Goal: Information Seeking & Learning: Learn about a topic

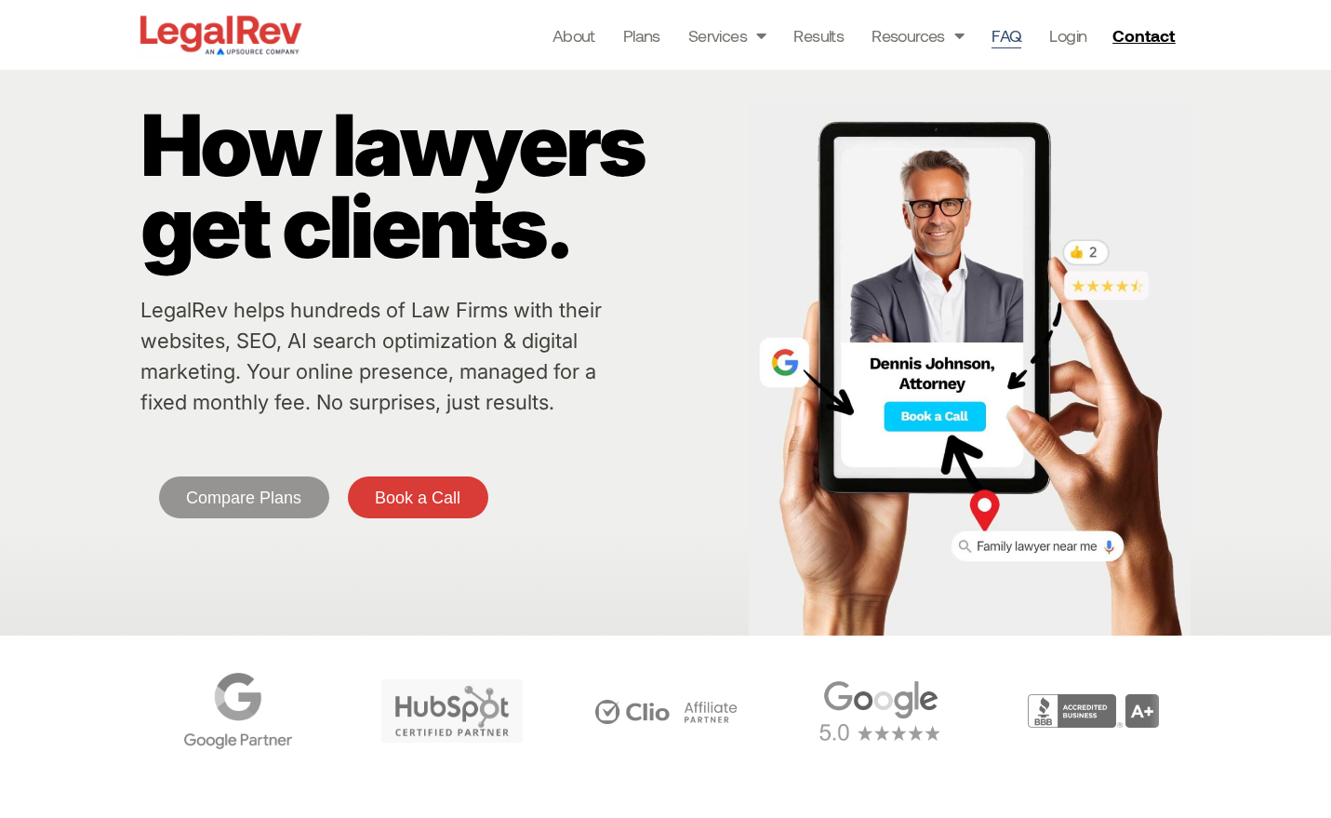
click at [1011, 33] on link "FAQ" at bounding box center [1007, 35] width 30 height 26
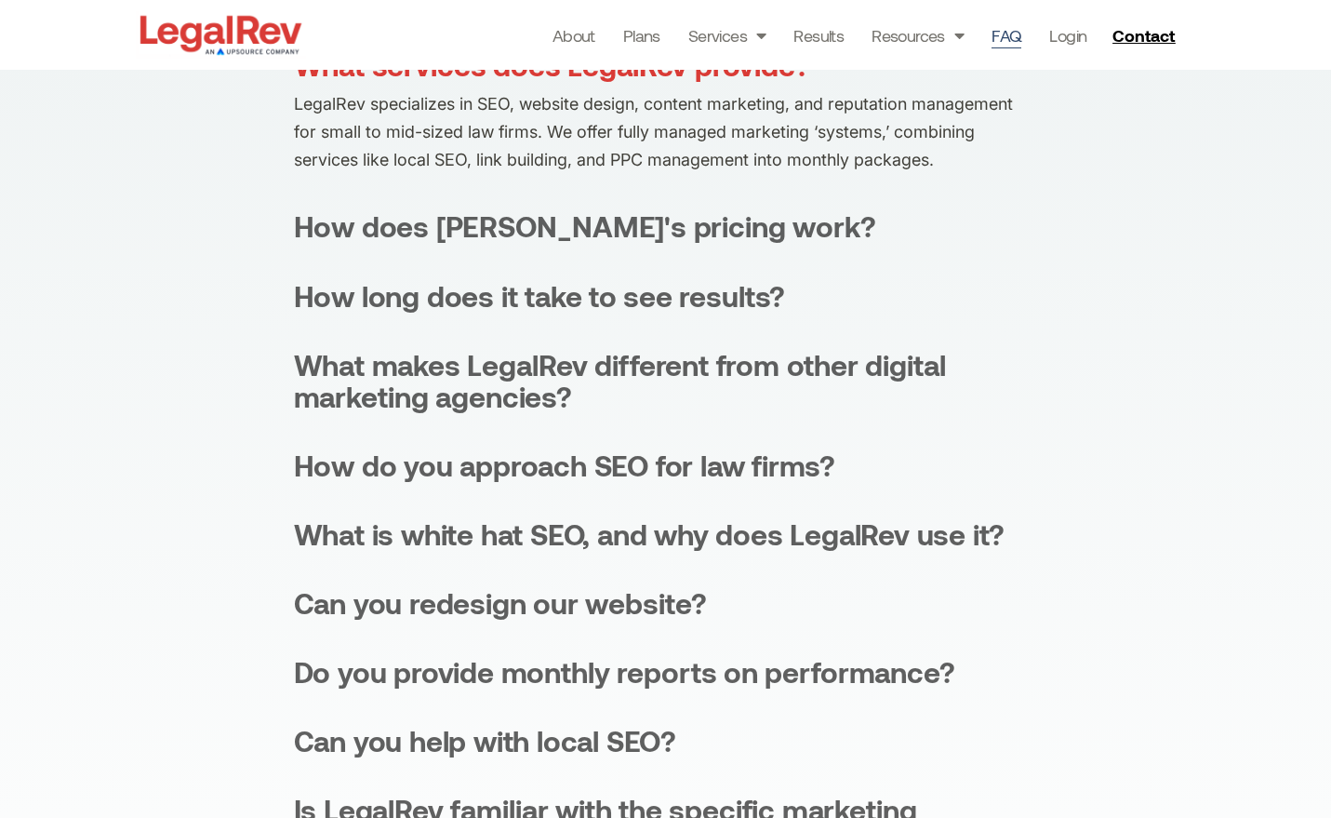
scroll to position [425, 0]
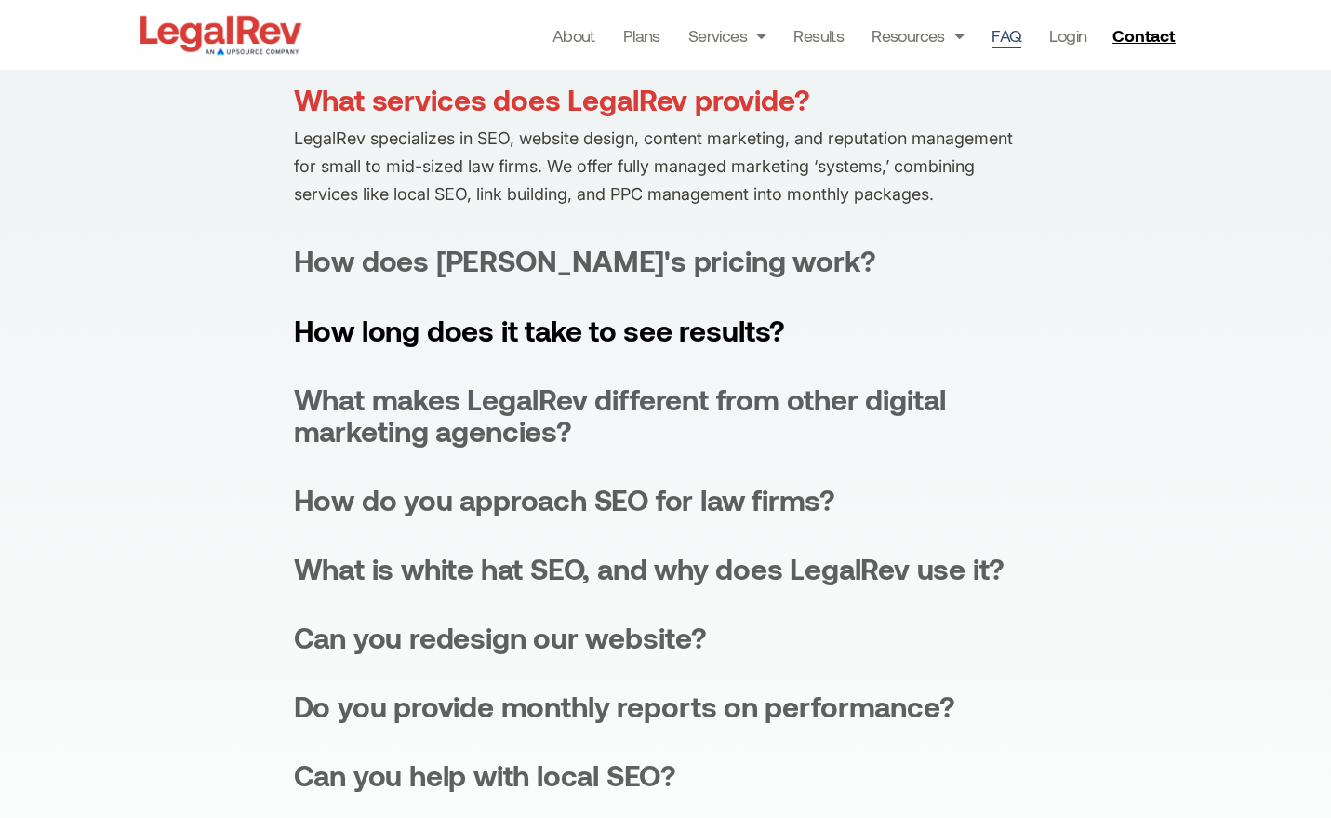
click at [594, 330] on div "How long does it take to see results?" at bounding box center [540, 330] width 492 height 32
click at [365, 94] on div "What services does LegalRev provide?" at bounding box center [552, 100] width 516 height 32
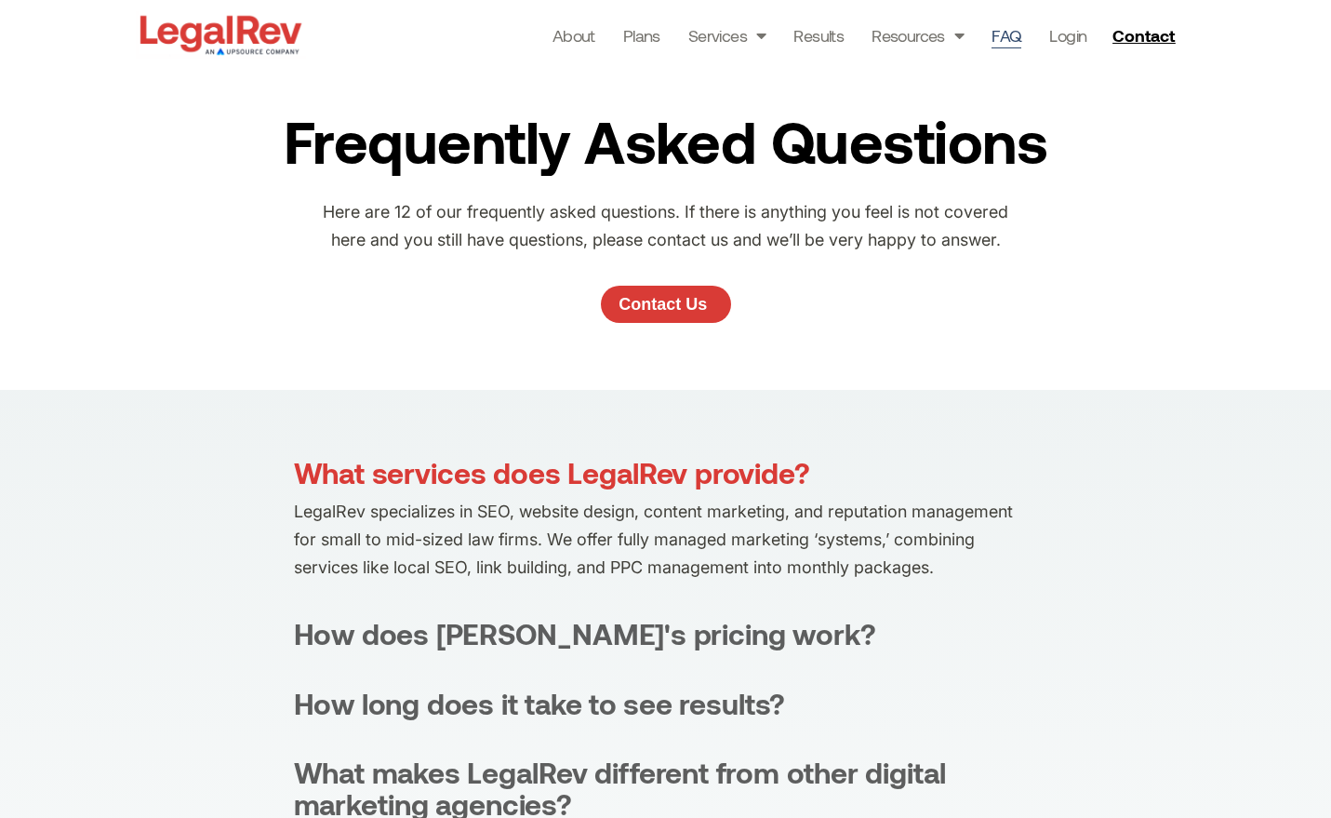
scroll to position [14, 0]
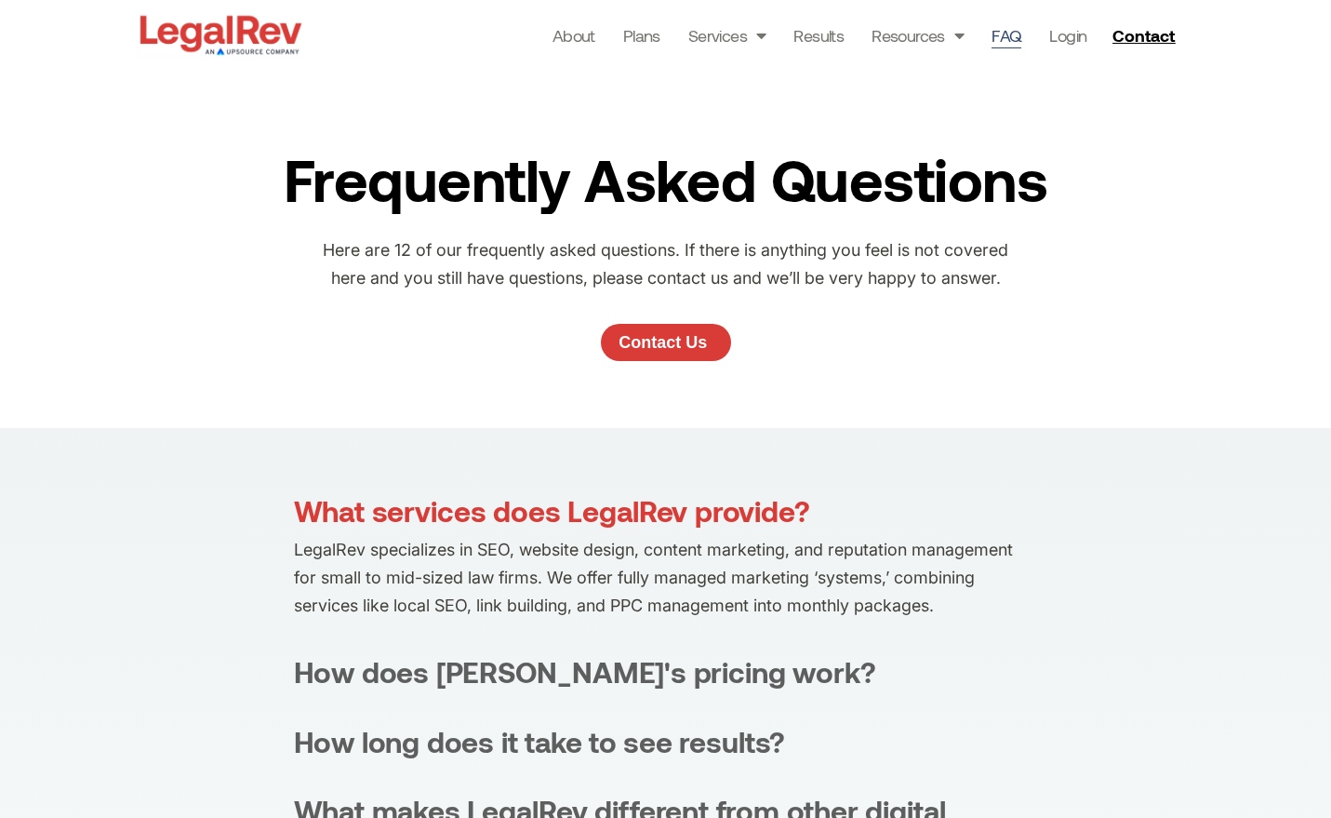
click at [428, 185] on h2 "Frequently Asked Questions" at bounding box center [665, 179] width 782 height 78
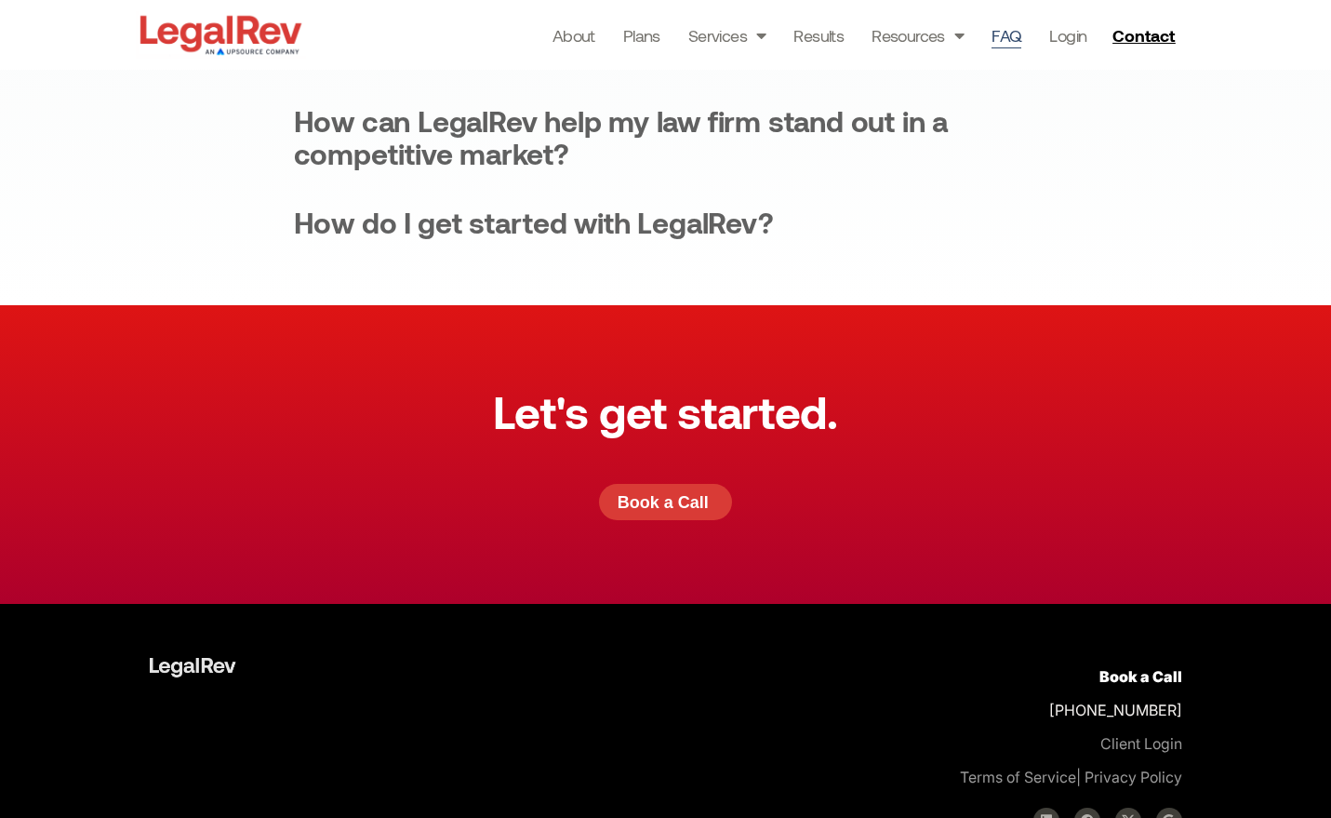
scroll to position [1348, 0]
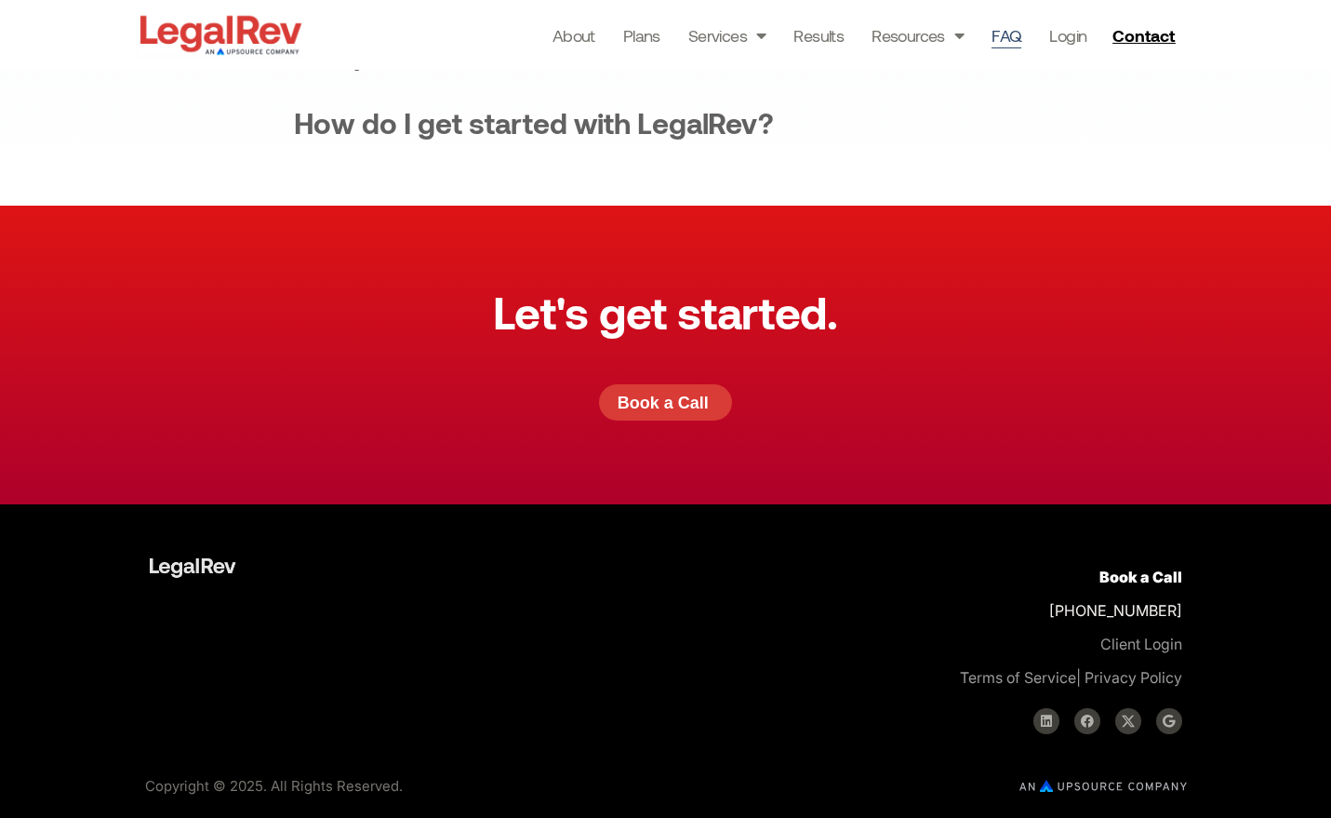
click at [583, 313] on h3 "Let's get started." at bounding box center [665, 311] width 344 height 45
click at [567, 43] on link "About" at bounding box center [574, 35] width 43 height 26
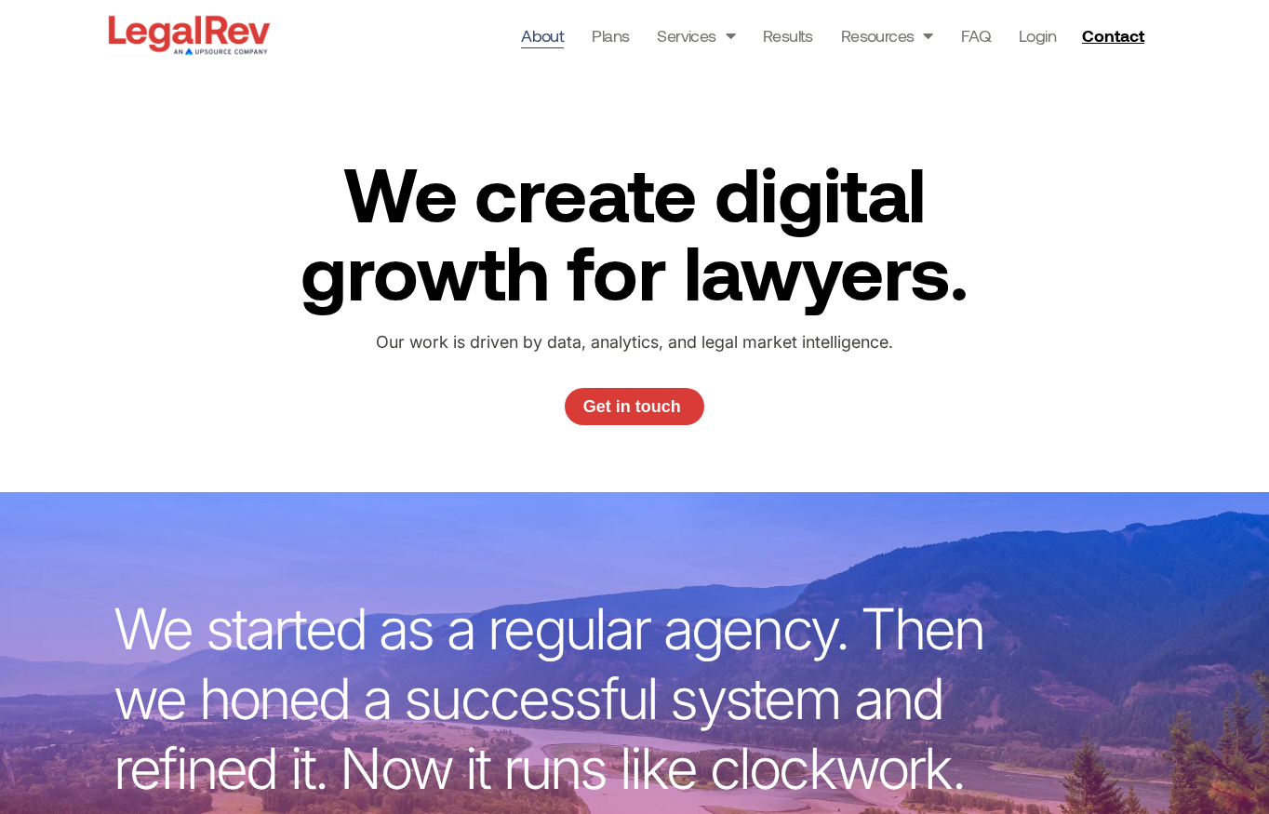
click at [664, 342] on p "Our work is driven by data, analytics, and legal market intelligence." at bounding box center [633, 342] width 615 height 28
click at [825, 347] on p "Our work is driven by data, analytics, and legal market intelligence." at bounding box center [633, 342] width 615 height 28
